Goal: Task Accomplishment & Management: Use online tool/utility

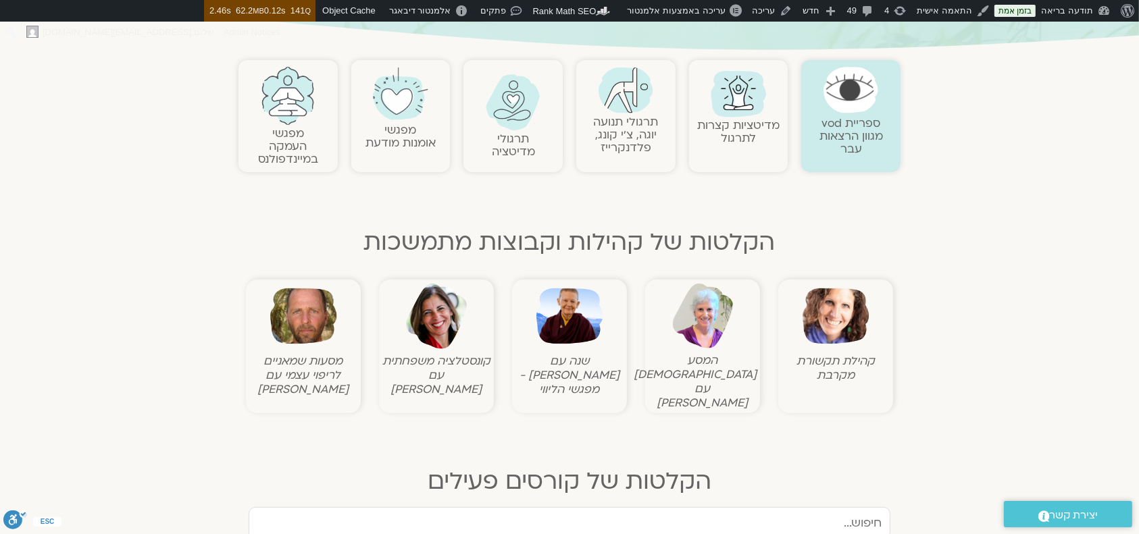
scroll to position [630, 0]
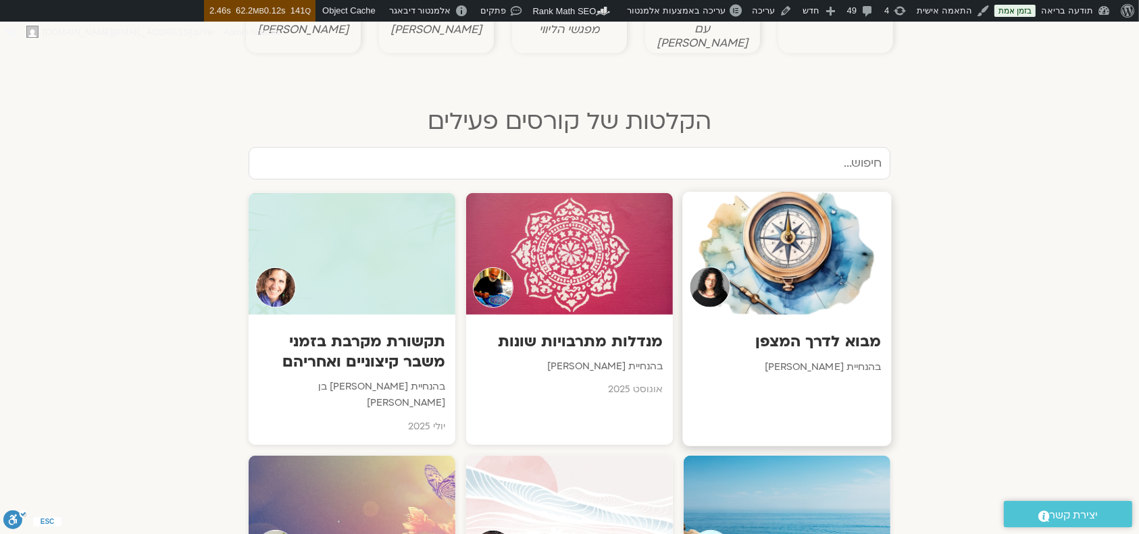
click at [776, 294] on div at bounding box center [786, 253] width 209 height 123
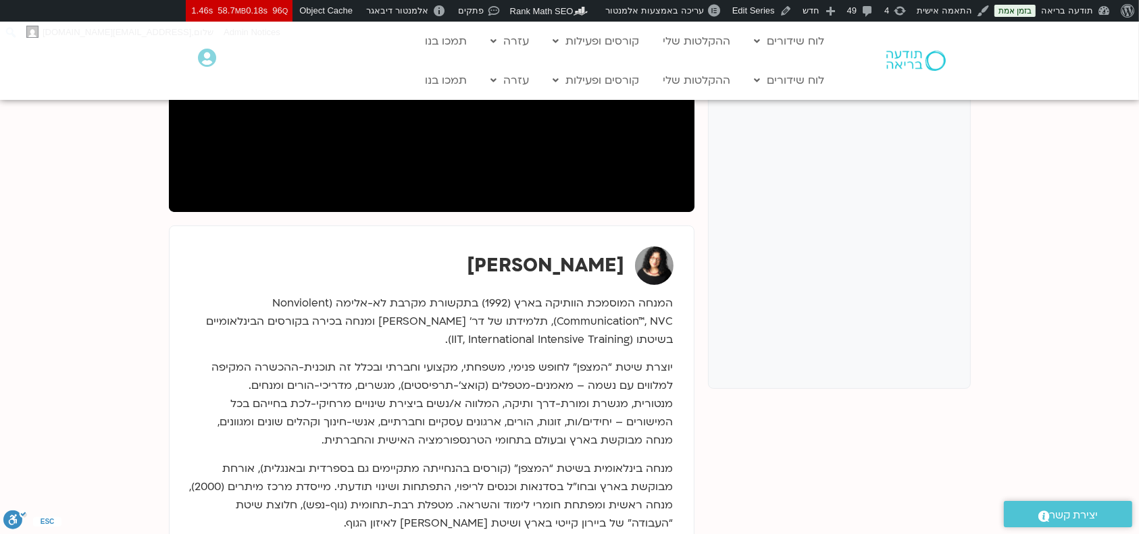
scroll to position [360, 0]
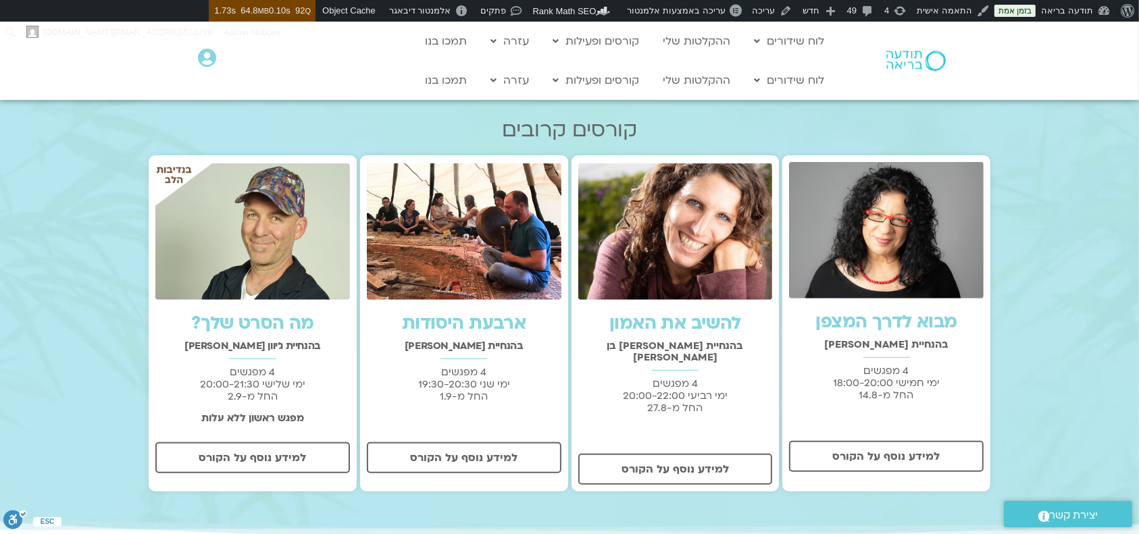
scroll to position [450, 0]
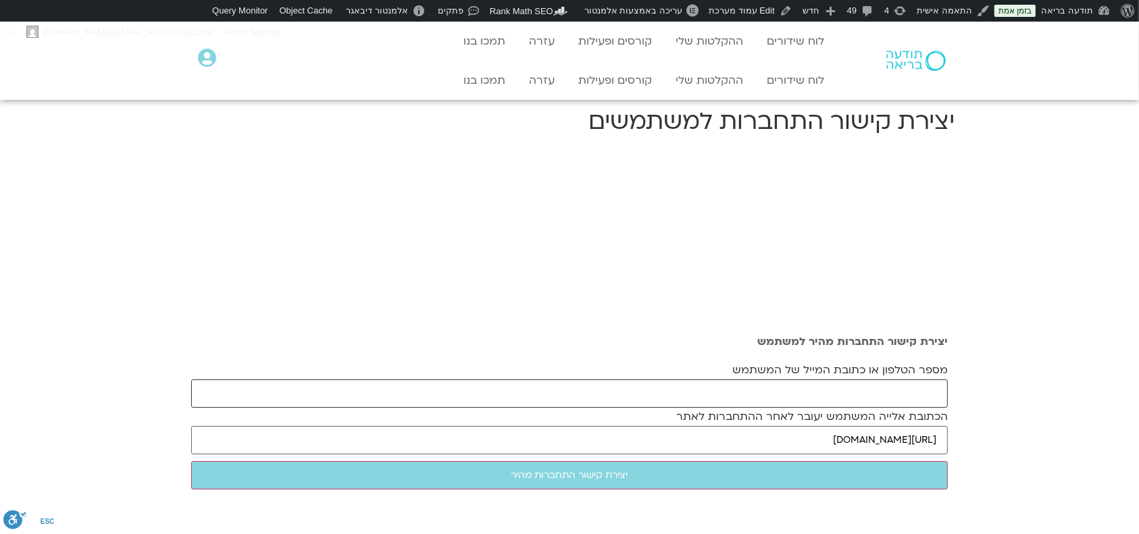
click at [837, 396] on input "מספר הטלפון או כתובת המייל של המשתמש" at bounding box center [569, 394] width 756 height 28
paste input "e_nuama@walla.com"
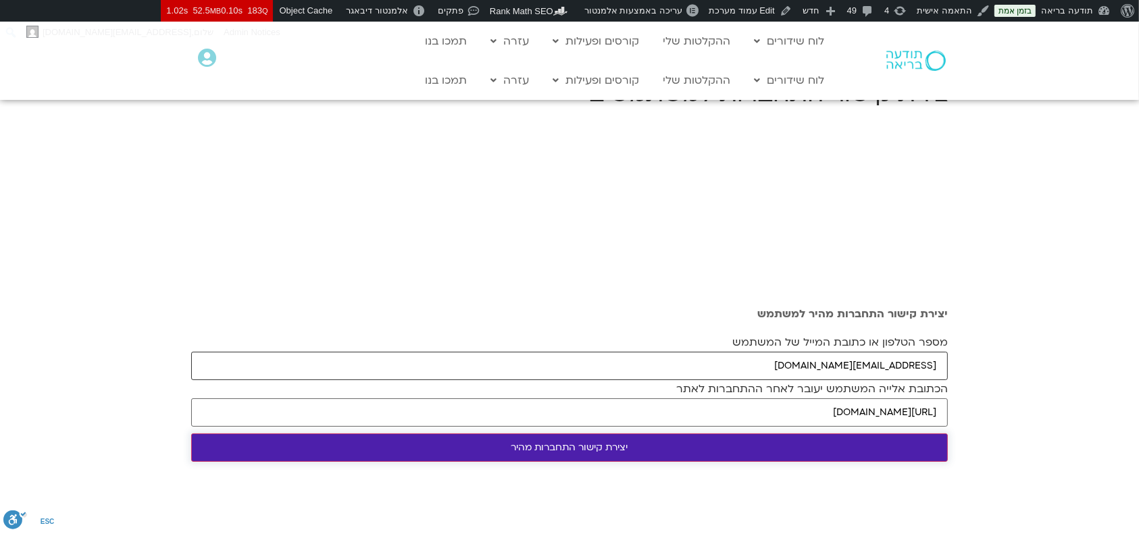
type input "e_nuama@walla.com"
click at [804, 440] on input "יצירת קישור התחברות מהיר" at bounding box center [569, 448] width 756 height 28
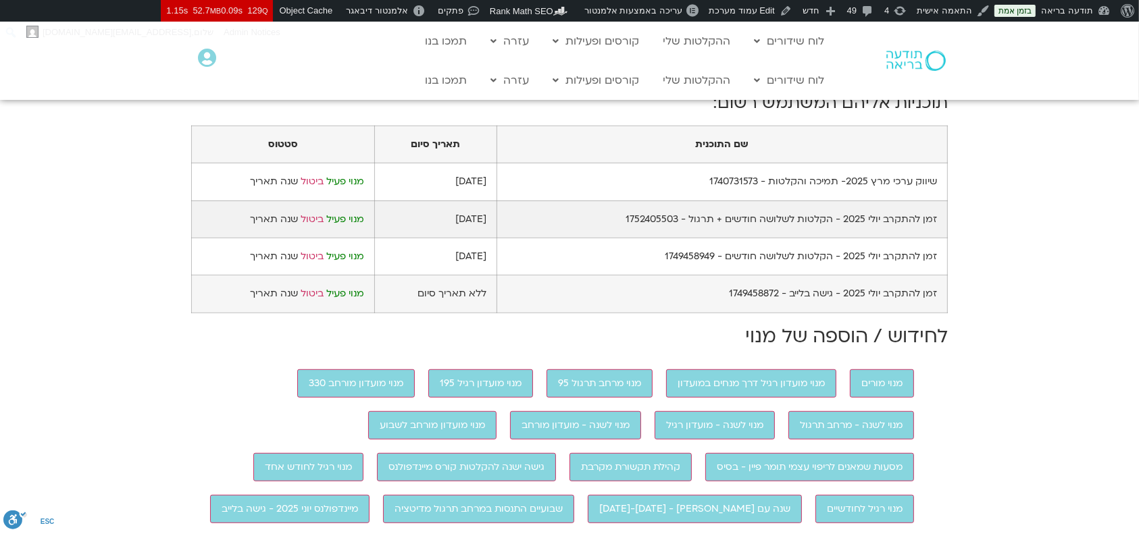
scroll to position [810, 0]
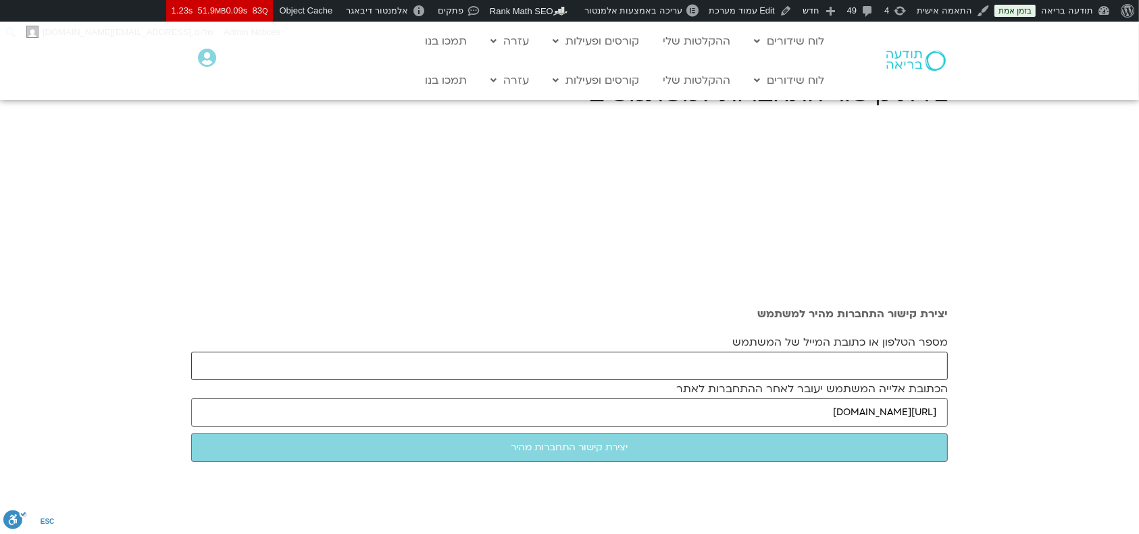
click at [797, 365] on input "מספר הטלפון או כתובת המייל של המשתמש" at bounding box center [569, 366] width 756 height 28
paste input "[EMAIL_ADDRESS][DOMAIN_NAME]"
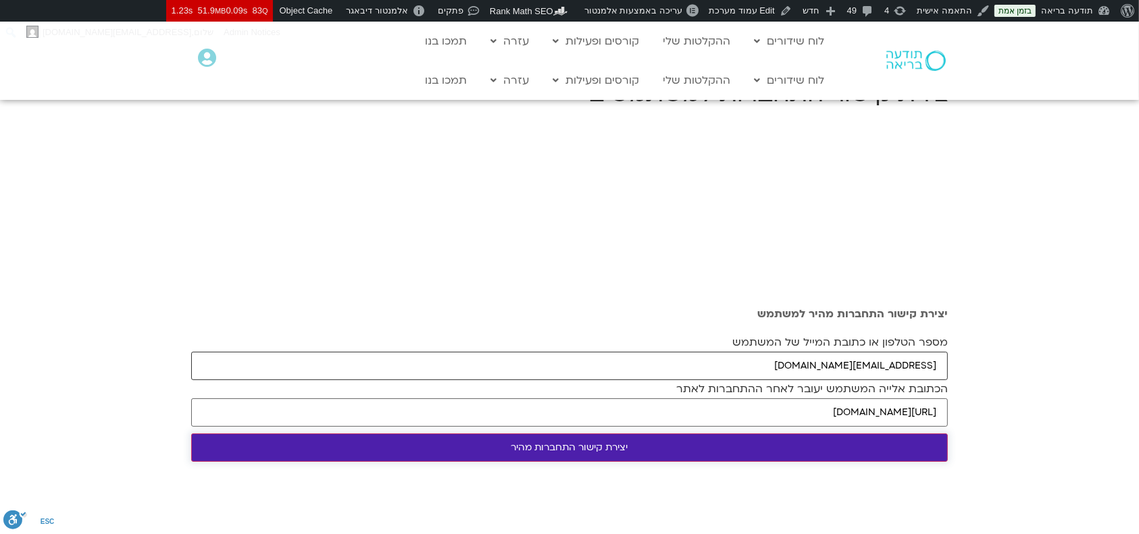
type input "[EMAIL_ADDRESS][DOMAIN_NAME]"
click at [780, 377] on input "יצירת קישור התחברות מהיר" at bounding box center [569, 448] width 756 height 28
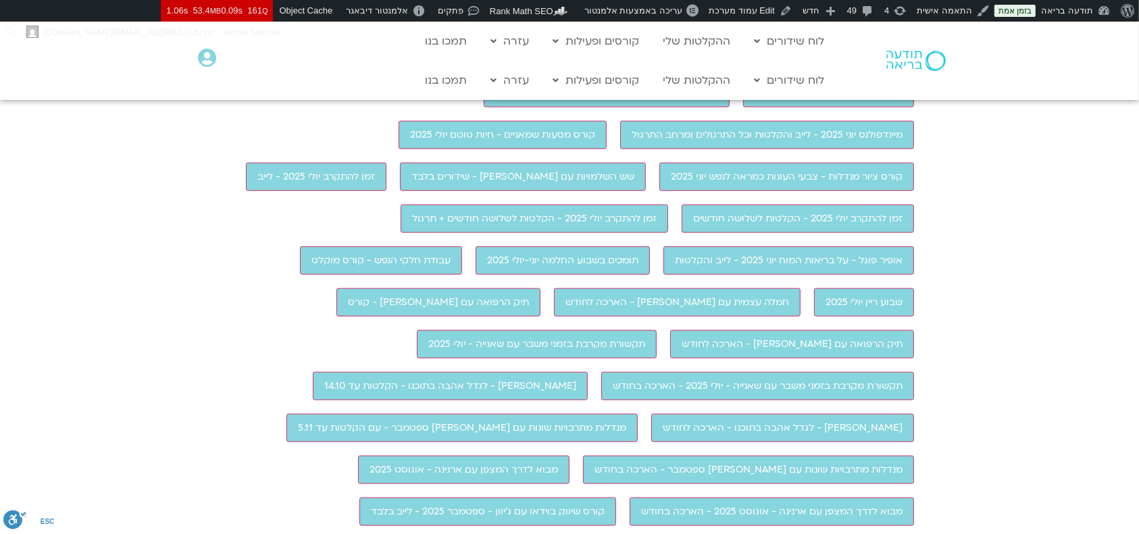
scroll to position [540, 0]
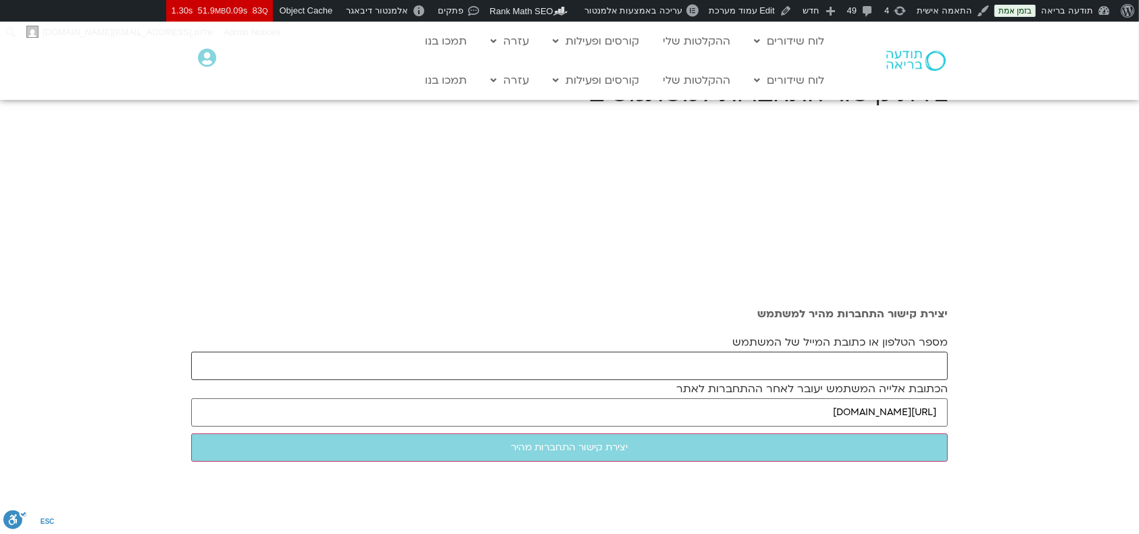
click at [780, 361] on input "מספר הטלפון או כתובת המייל של המשתמש" at bounding box center [569, 366] width 756 height 28
paste input "[EMAIL_ADDRESS][DOMAIN_NAME]"
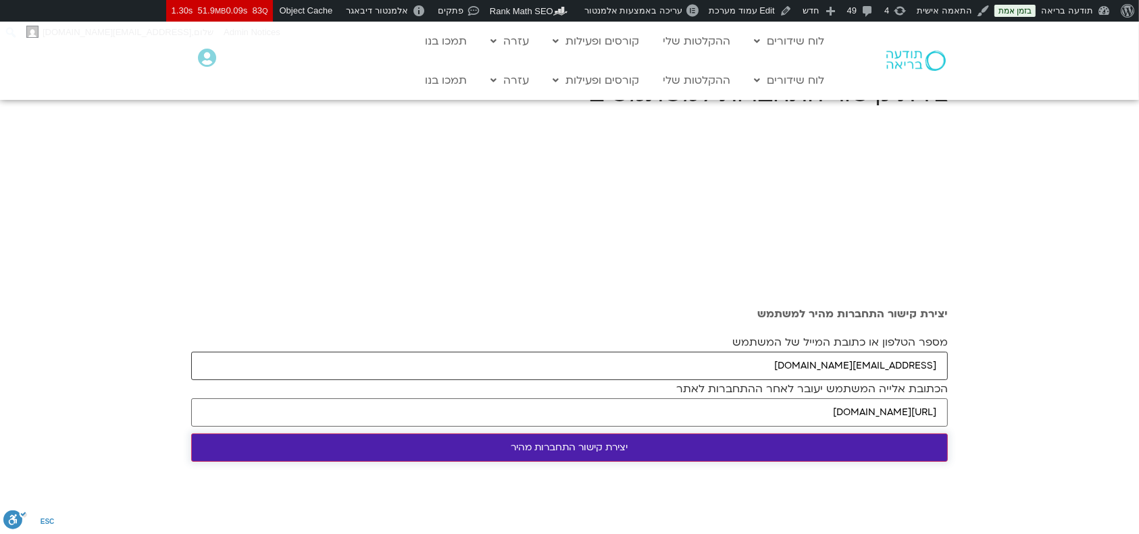
type input "[EMAIL_ADDRESS][DOMAIN_NAME]"
click at [744, 444] on input "יצירת קישור התחברות מהיר" at bounding box center [569, 448] width 756 height 28
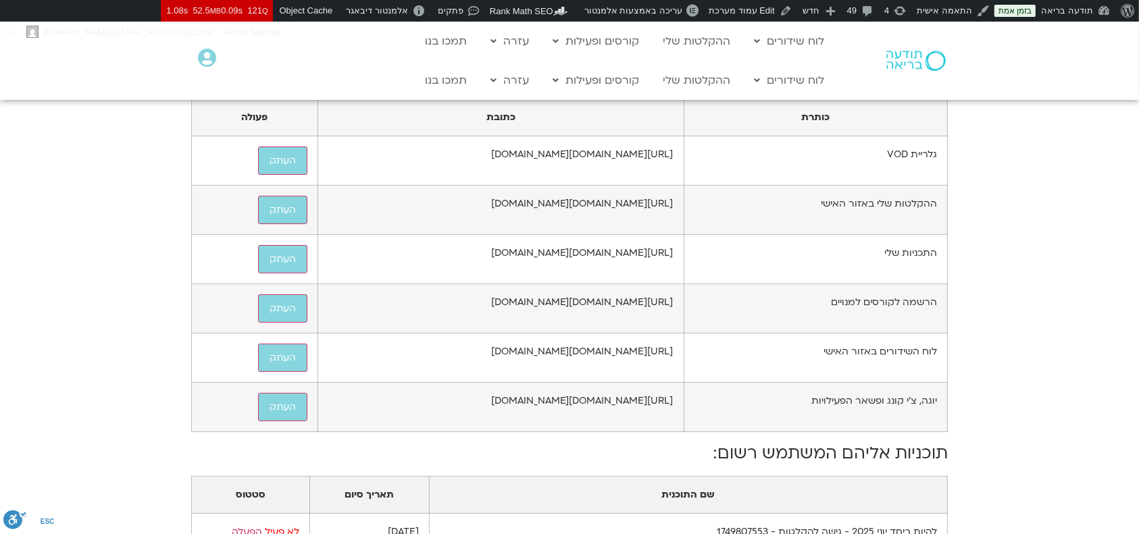
scroll to position [720, 0]
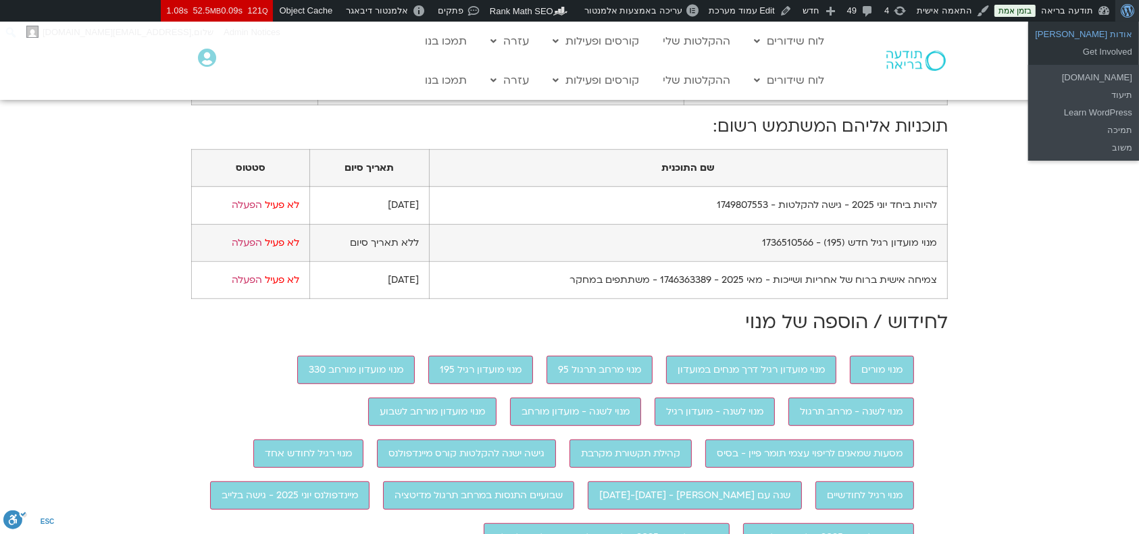
click at [1114, 34] on link "אודות [PERSON_NAME]" at bounding box center [1083, 35] width 111 height 18
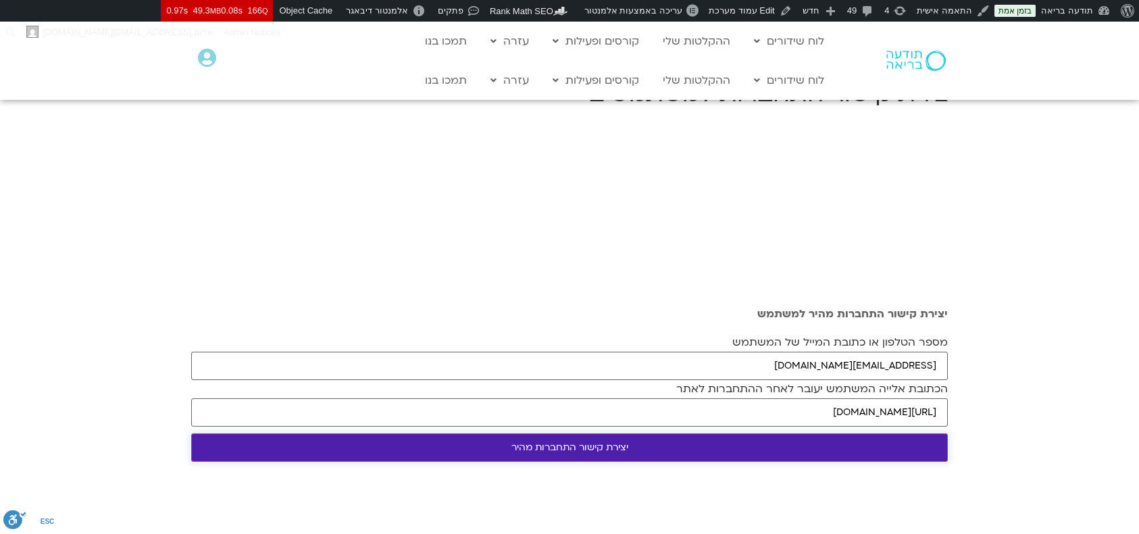
type input "roeyhn@gmail.com"
click at [833, 435] on input "יצירת קישור התחברות מהיר" at bounding box center [569, 448] width 756 height 28
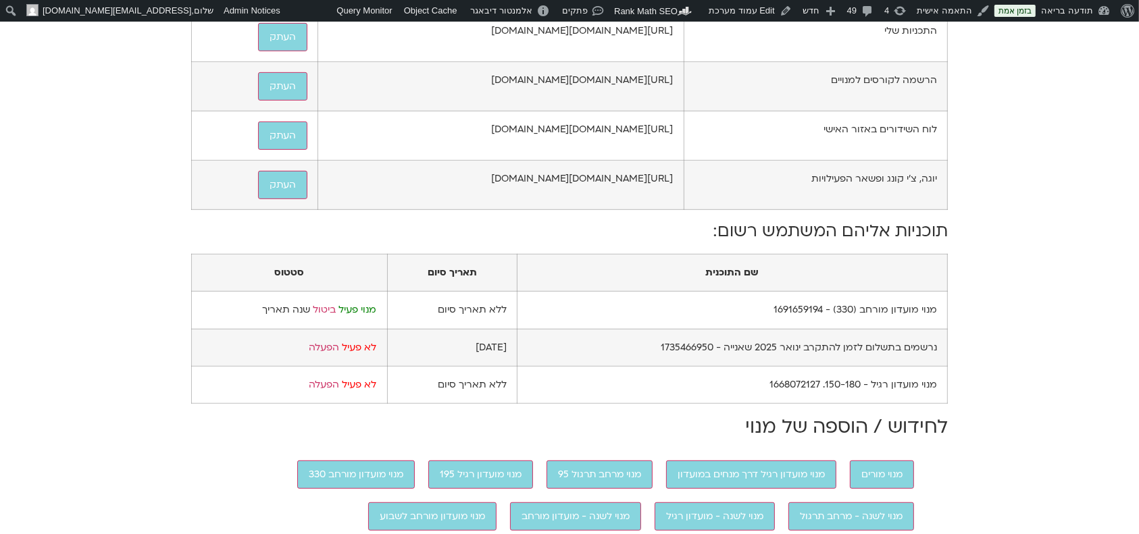
scroll to position [823, 0]
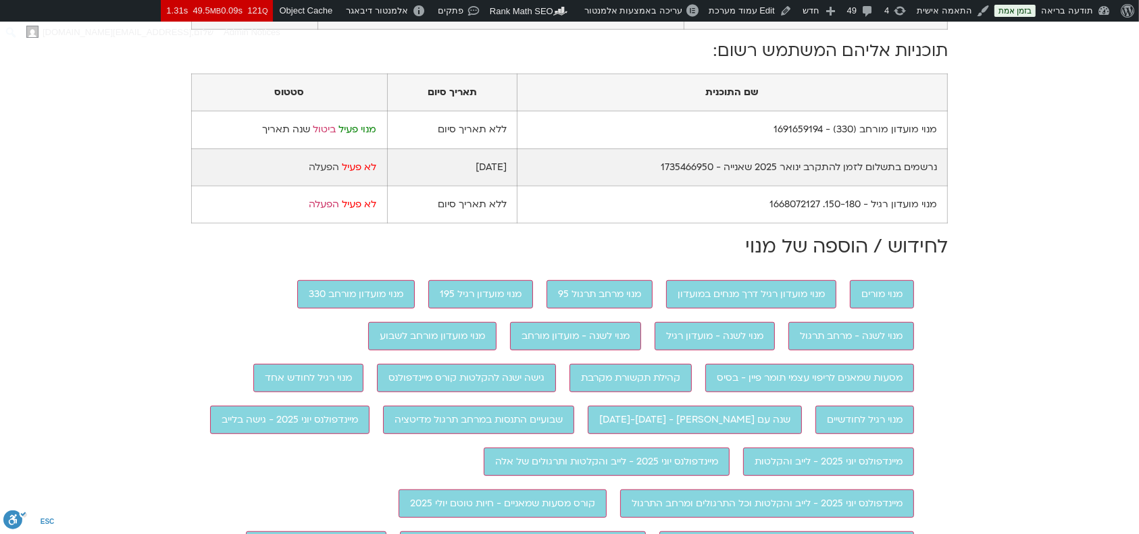
click at [320, 174] on link "הפעלה" at bounding box center [324, 167] width 30 height 13
